Goal: Transaction & Acquisition: Purchase product/service

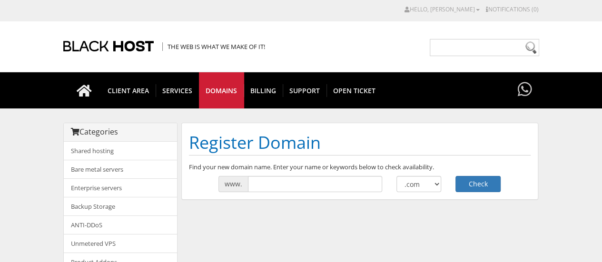
click at [278, 181] on input "text" at bounding box center [315, 184] width 134 height 16
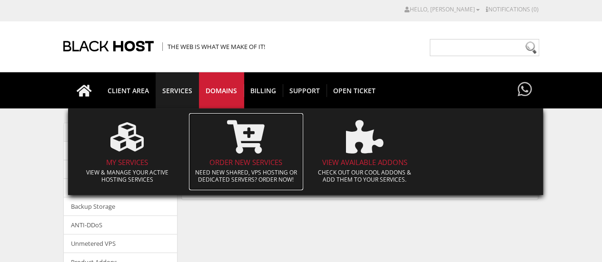
click at [248, 156] on span at bounding box center [246, 137] width 105 height 43
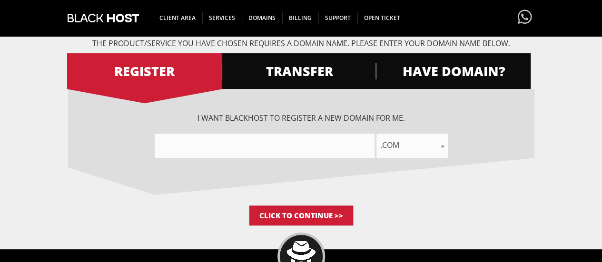
scroll to position [138, 0]
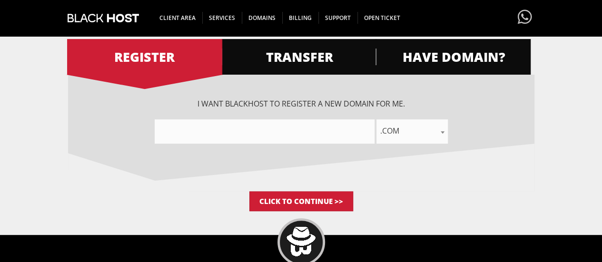
click at [260, 130] on input"] "text" at bounding box center [265, 131] width 220 height 24
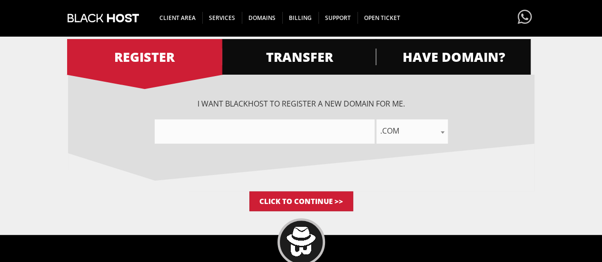
click at [260, 130] on input"] "text" at bounding box center [265, 131] width 220 height 24
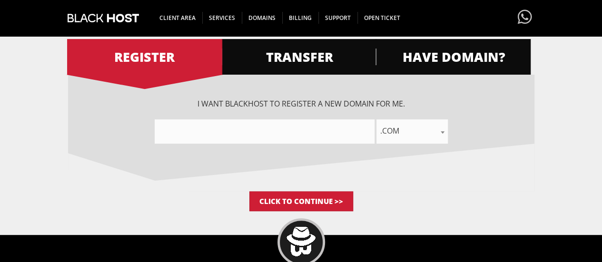
click at [260, 130] on input"] "text" at bounding box center [265, 131] width 220 height 24
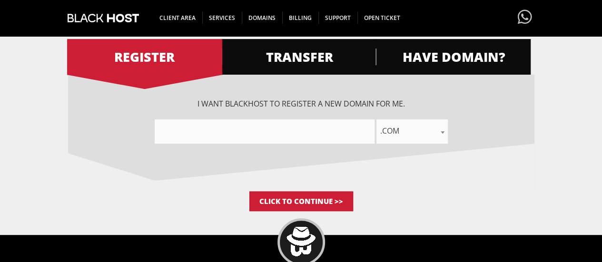
click at [260, 130] on input"] "text" at bounding box center [265, 131] width 220 height 24
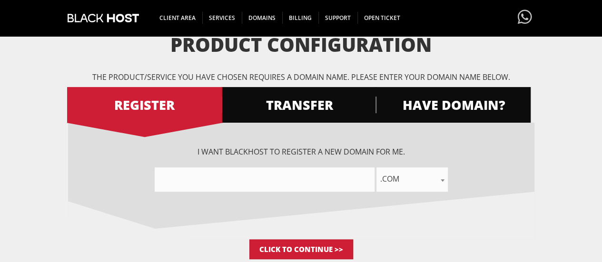
scroll to position [88, 0]
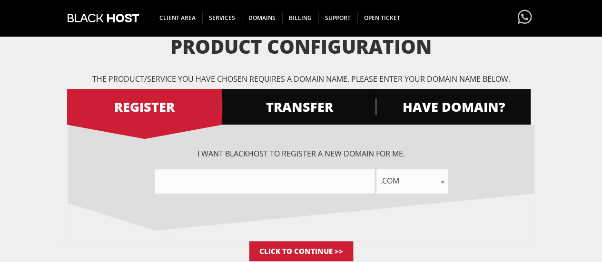
click at [224, 183] on input"] "text" at bounding box center [265, 181] width 220 height 24
click at [253, 207] on div "I want BlackHOST to register a new domain for me. .com .net .org .us .info .biz…" at bounding box center [301, 183] width 466 height 117
click at [215, 177] on input"] "text" at bounding box center [265, 181] width 220 height 24
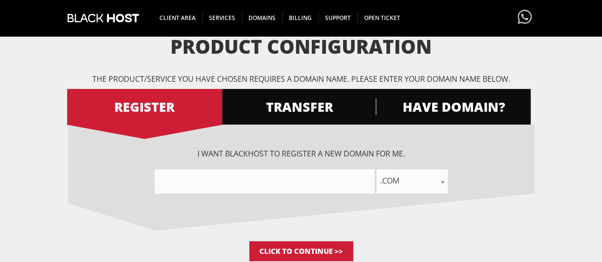
click at [215, 177] on input"] "text" at bounding box center [265, 181] width 220 height 24
type input"] "woodgoodstokyo"
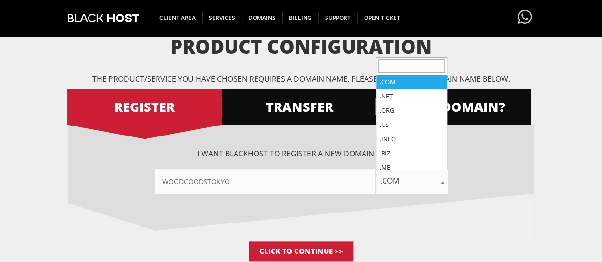
click at [407, 181] on span ".com" at bounding box center [411, 180] width 71 height 13
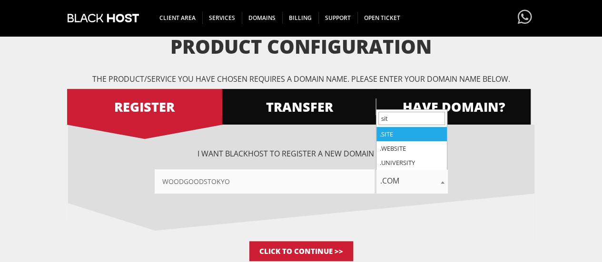
scroll to position [0, 0]
type input "sit"
select select ".site"
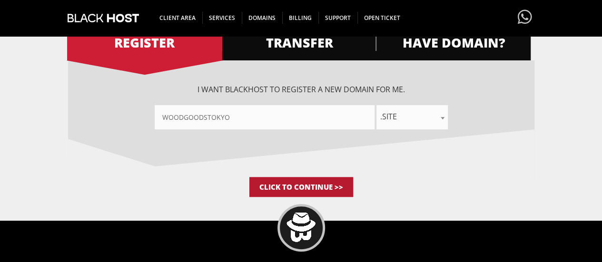
scroll to position [153, 0]
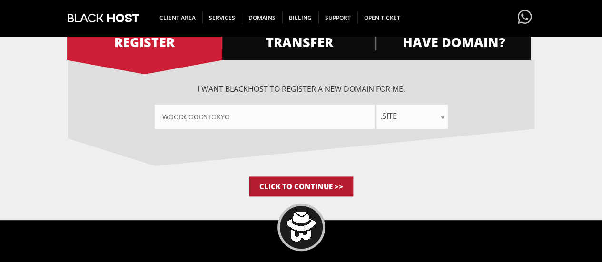
click at [304, 189] on input "Click to Continue >>" at bounding box center [301, 186] width 104 height 20
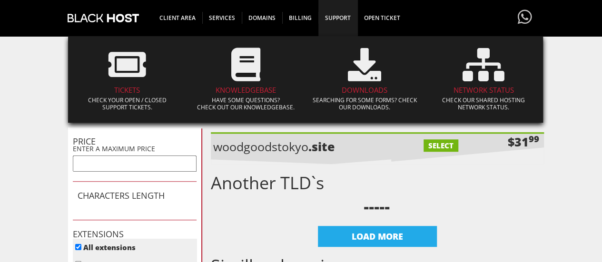
scroll to position [282, 0]
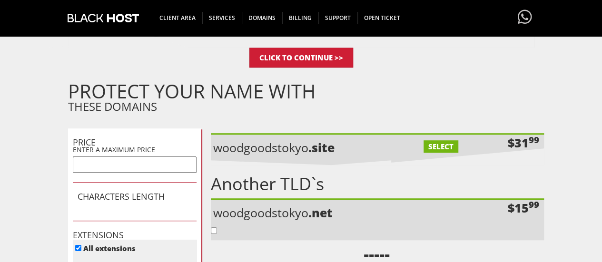
click at [277, 148] on p "woodgoodstokyo .site" at bounding box center [296, 147] width 166 height 16
copy li "woodgoodstokyo .site"
